Goal: Check status: Check status

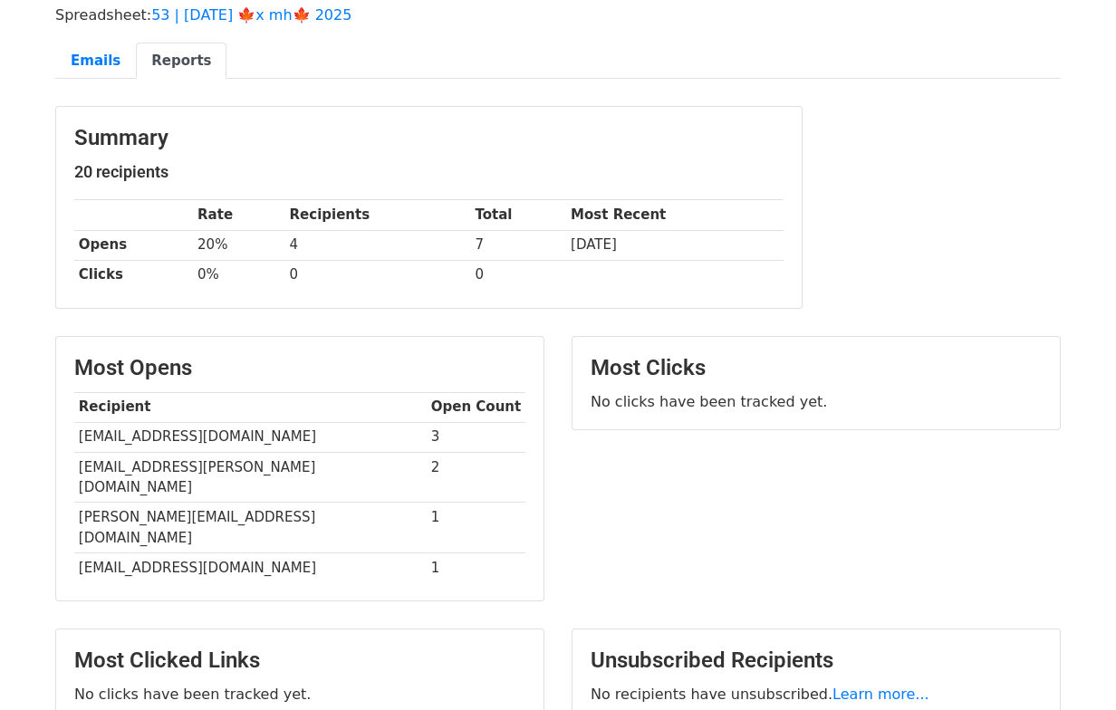
scroll to position [130, 0]
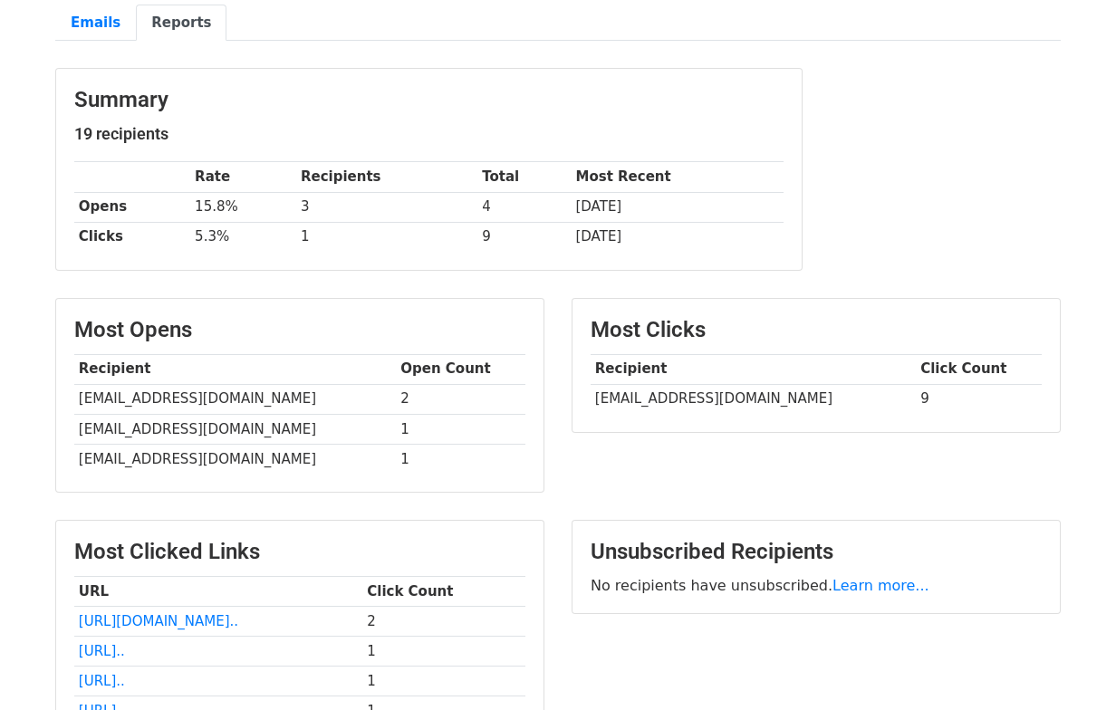
scroll to position [204, 0]
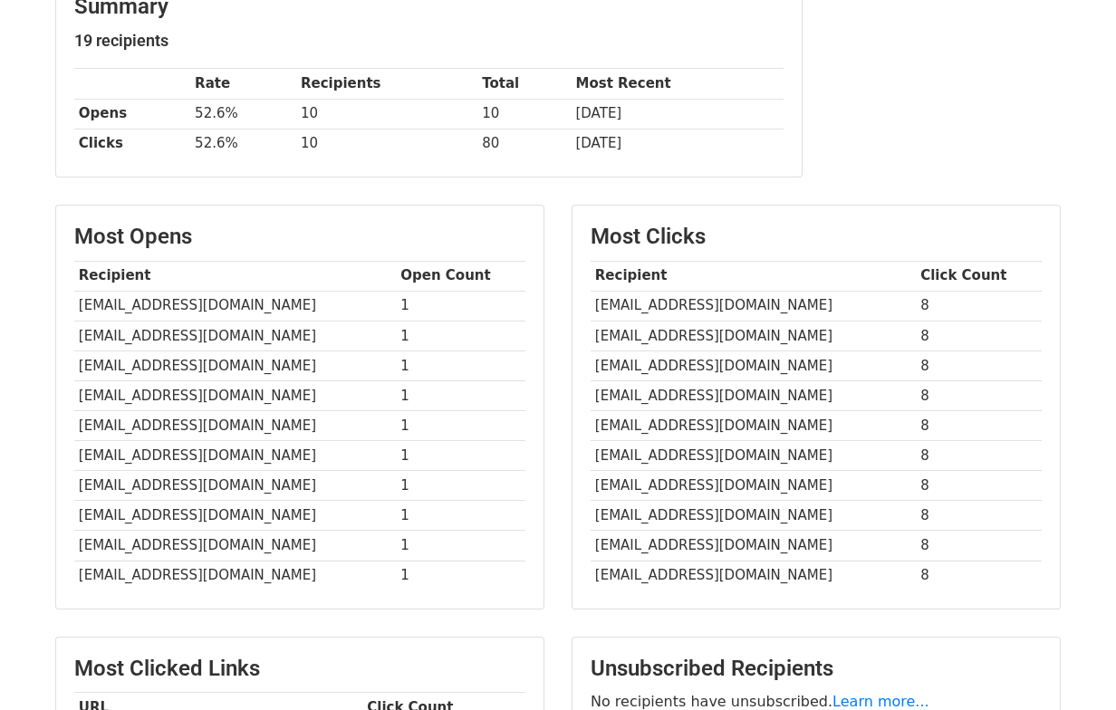
scroll to position [296, 0]
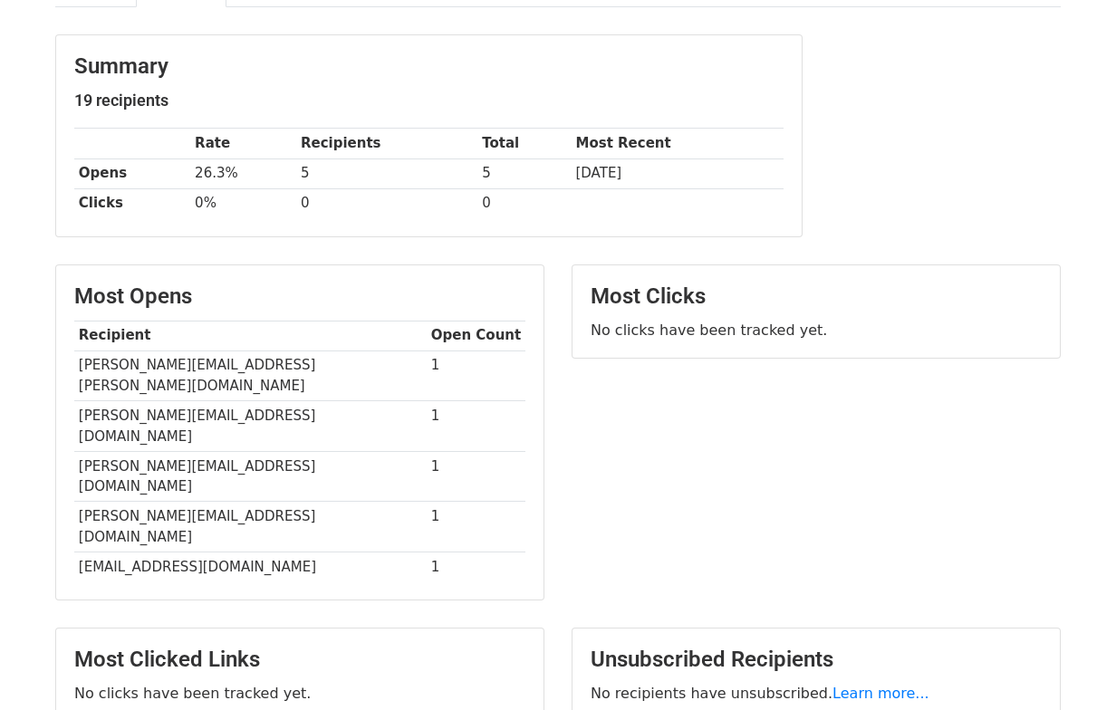
scroll to position [223, 0]
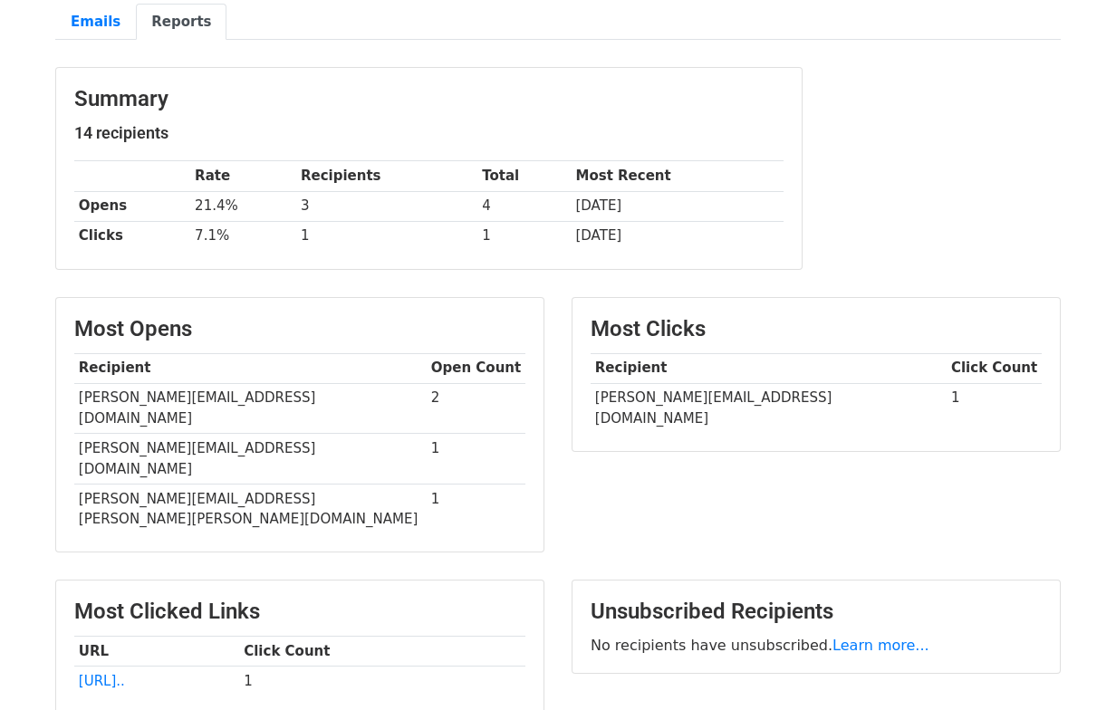
scroll to position [202, 0]
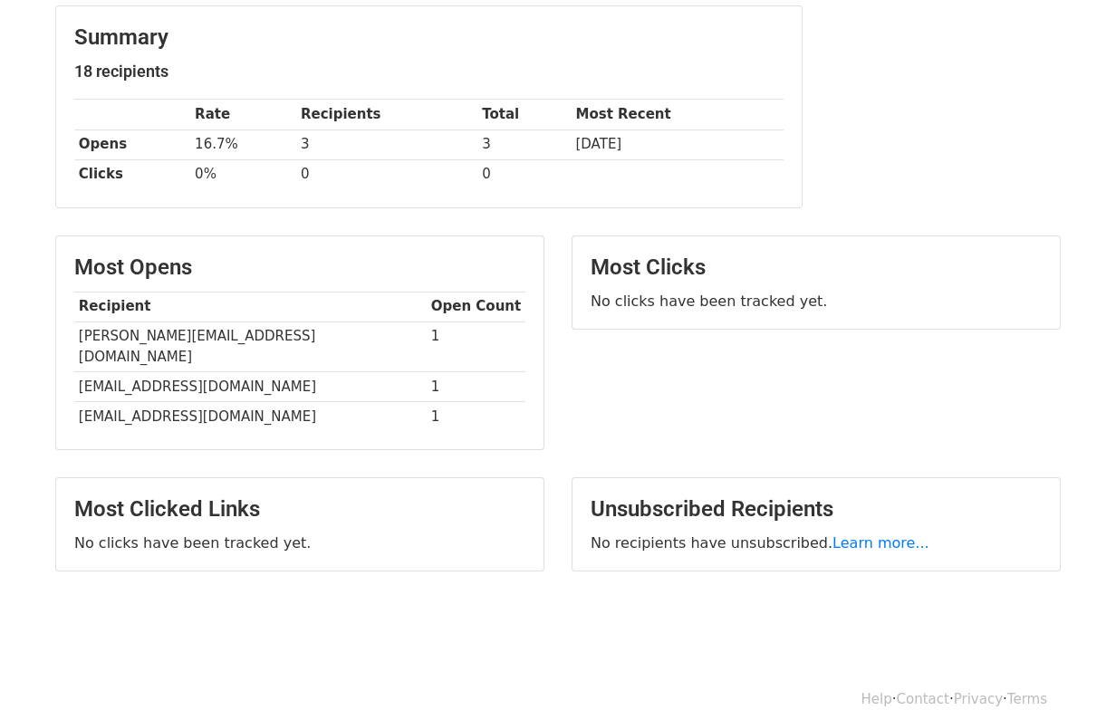
scroll to position [230, 0]
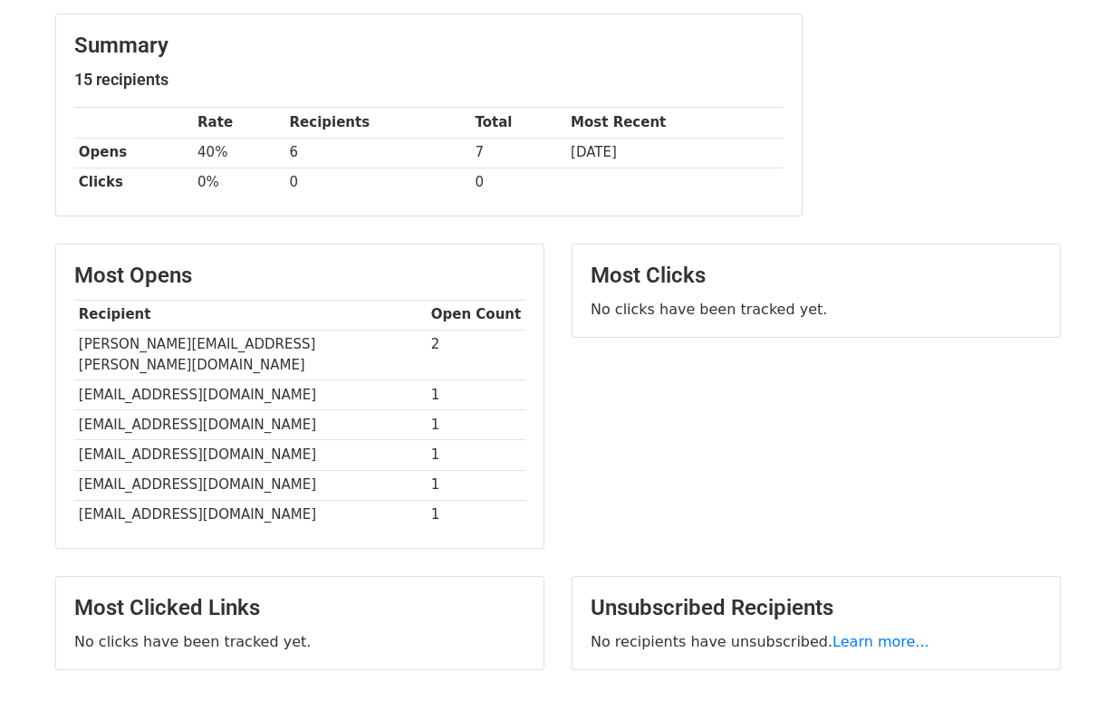
scroll to position [219, 0]
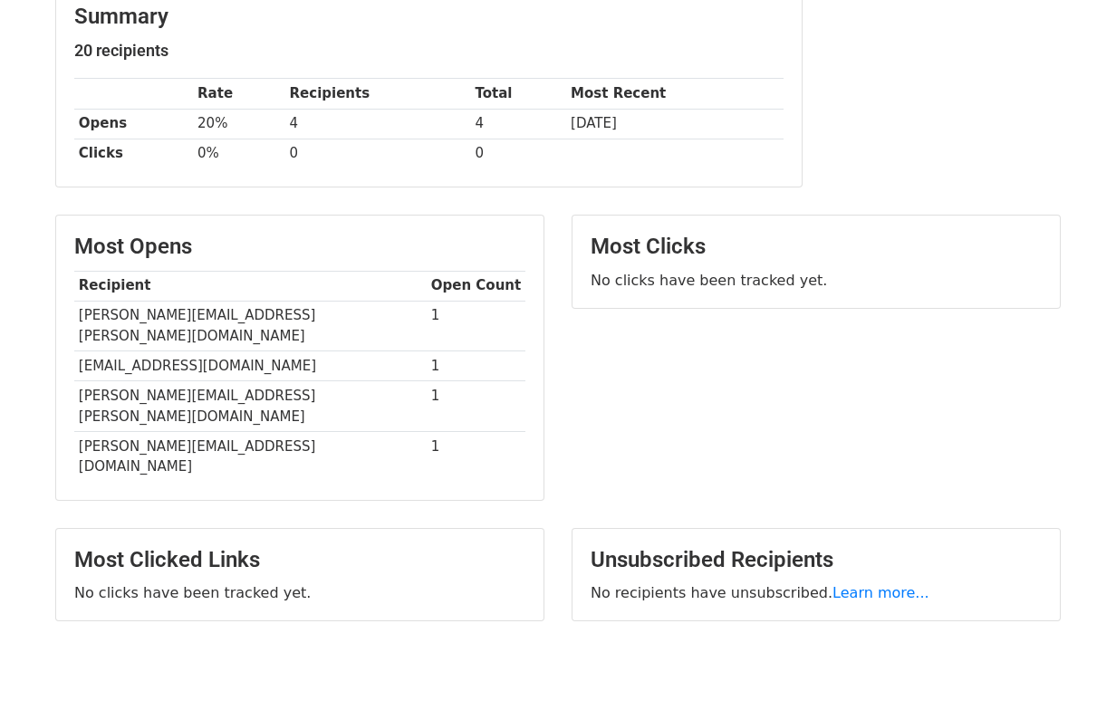
scroll to position [250, 0]
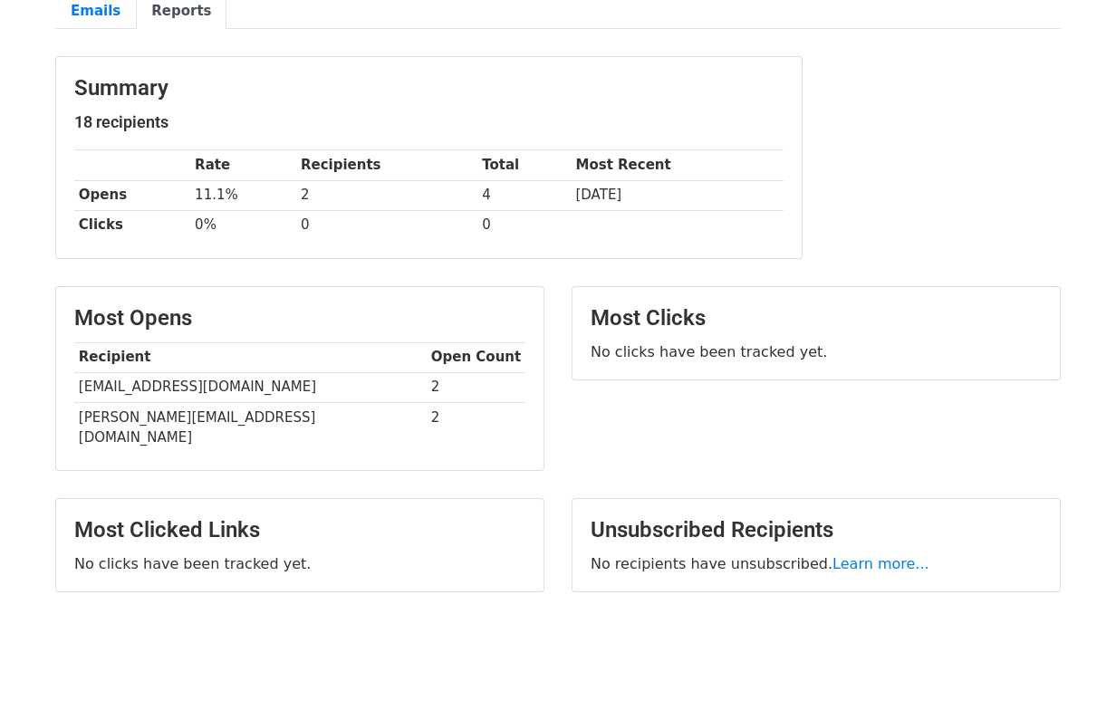
scroll to position [176, 0]
